Goal: Task Accomplishment & Management: Manage account settings

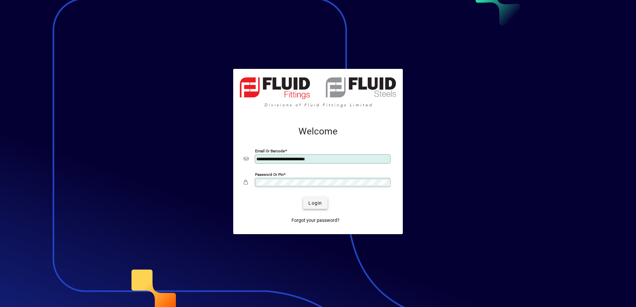
type input "**********"
click at [307, 204] on span "submit" at bounding box center [315, 203] width 24 height 16
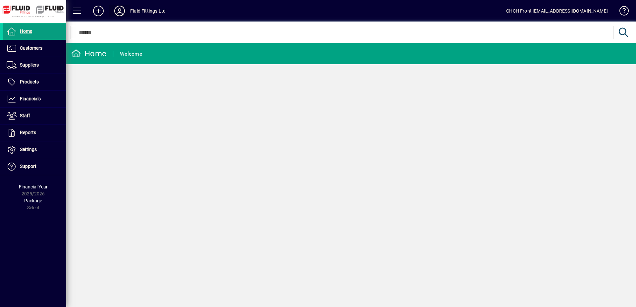
click at [127, 12] on span at bounding box center [119, 11] width 21 height 16
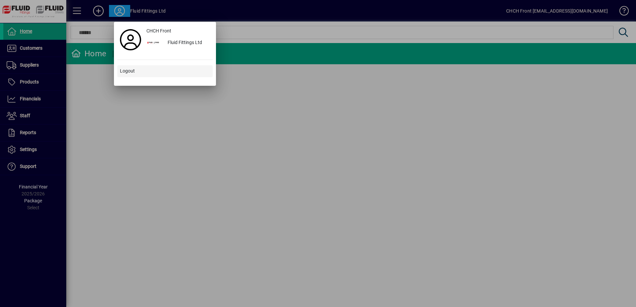
click at [134, 72] on span "Logout" at bounding box center [127, 71] width 15 height 7
